Goal: Task Accomplishment & Management: Manage account settings

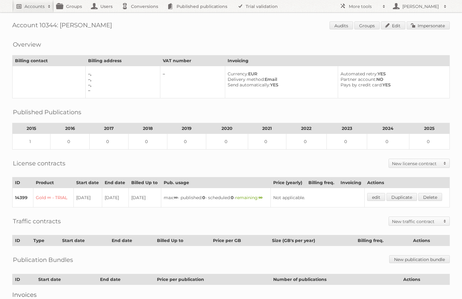
click at [38, 8] on h2 "Accounts" at bounding box center [34, 6] width 20 height 6
paste input"] "Editora LER"
type input"] "Editora LER"
click at [141, 16] on input "Search" at bounding box center [145, 20] width 9 height 9
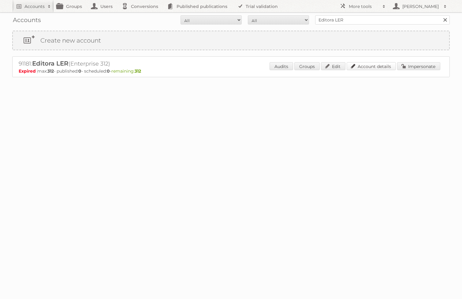
click at [359, 65] on link "Account details" at bounding box center [371, 66] width 49 height 8
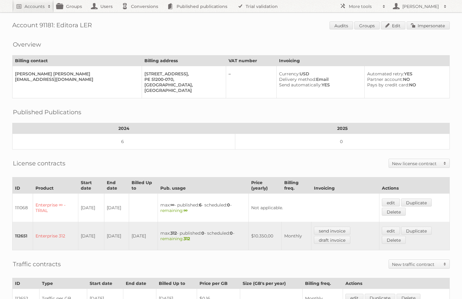
scroll to position [106, 0]
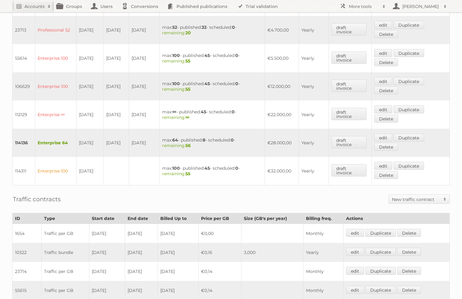
scroll to position [261, 0]
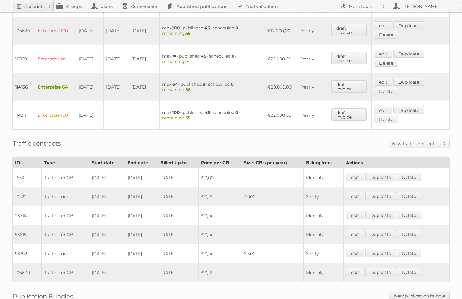
click at [20, 81] on td "114136" at bounding box center [24, 87] width 23 height 28
copy td "114136"
